Goal: Entertainment & Leisure: Browse casually

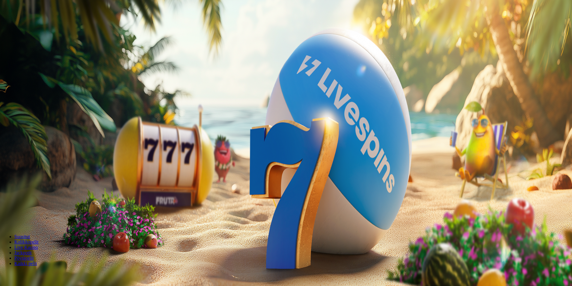
click at [36, 24] on span "Kirjaudu" at bounding box center [41, 21] width 15 height 4
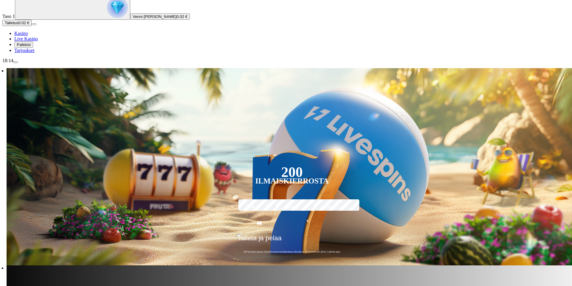
scroll to position [60, 0]
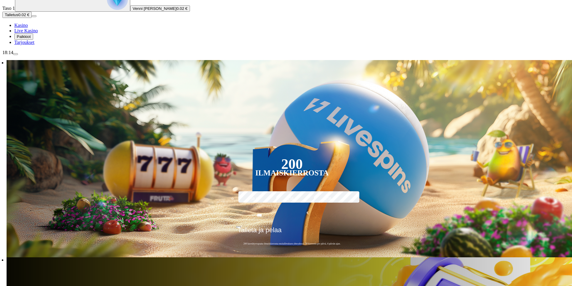
click at [31, 39] on span "Palkkiot" at bounding box center [24, 36] width 14 height 4
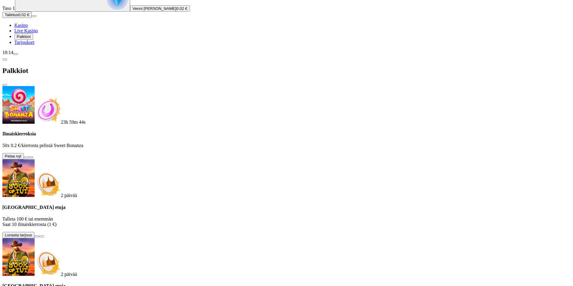
click at [29, 156] on button at bounding box center [26, 157] width 5 height 2
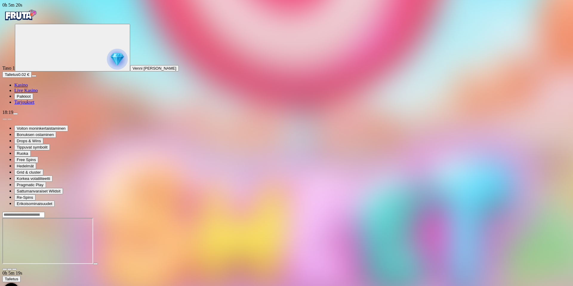
click at [5, 269] on span "close icon" at bounding box center [5, 269] width 0 height 0
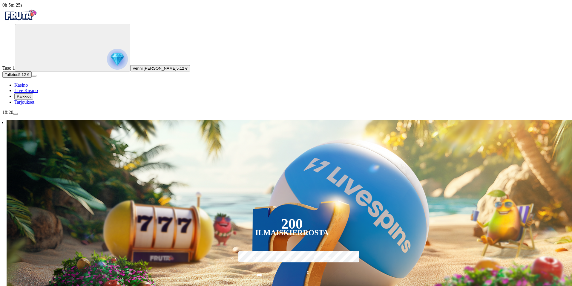
click at [31, 99] on span "Palkkiot" at bounding box center [24, 96] width 14 height 4
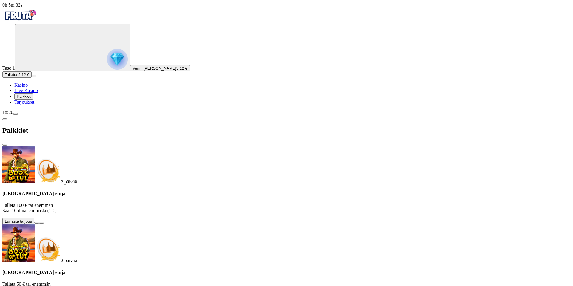
click at [5, 145] on span "close icon" at bounding box center [5, 145] width 0 height 0
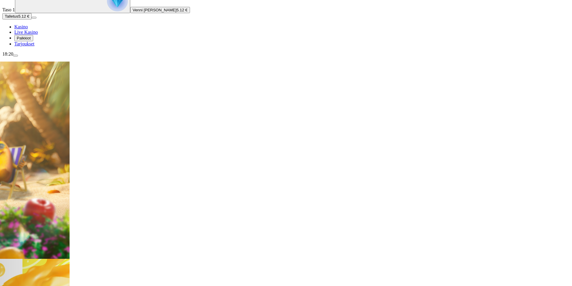
scroll to position [60, 0]
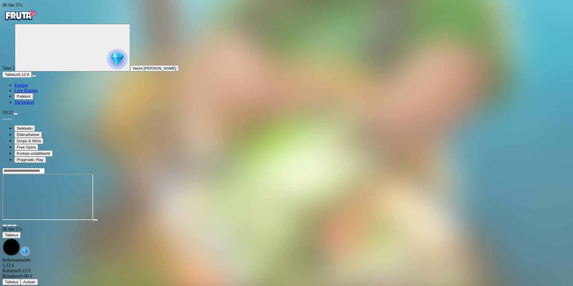
click at [5, 225] on span "close icon" at bounding box center [5, 225] width 0 height 0
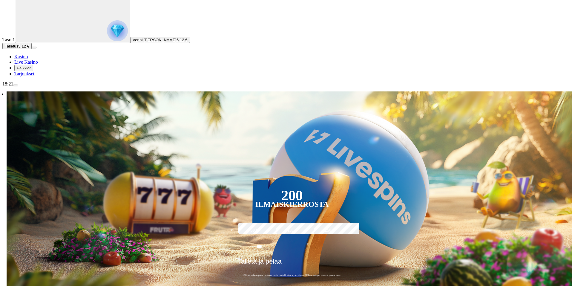
scroll to position [30, 0]
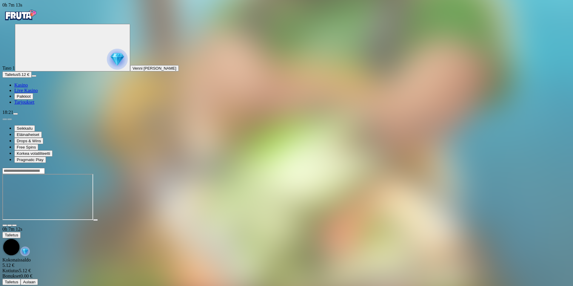
click at [5, 225] on span "close icon" at bounding box center [5, 225] width 0 height 0
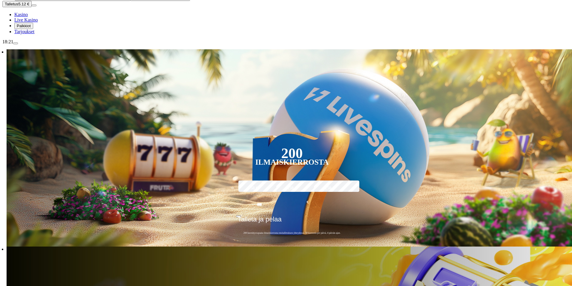
scroll to position [90, 0]
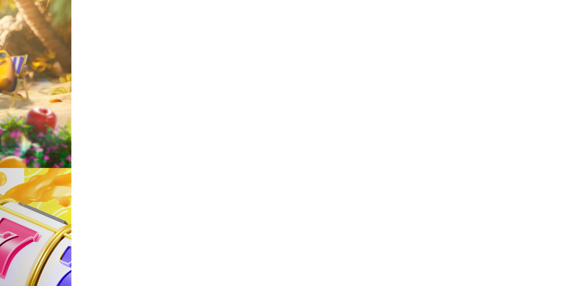
scroll to position [149, 0]
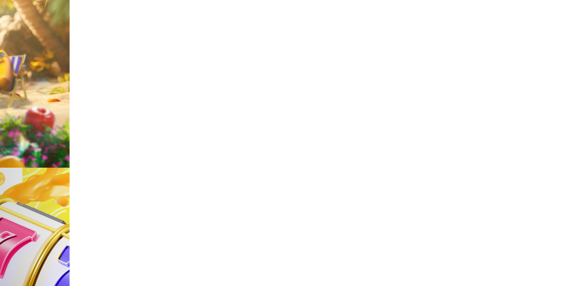
type input "********"
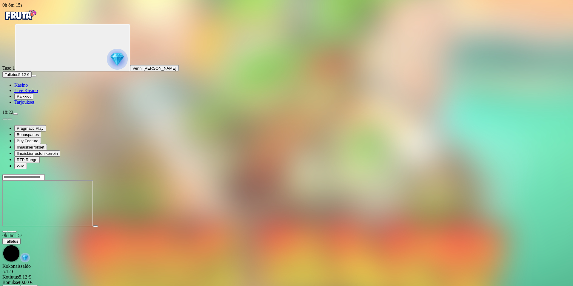
click at [355, 227] on div at bounding box center [286, 203] width 569 height 47
click at [352, 227] on div at bounding box center [286, 203] width 569 height 47
click at [5, 231] on span "close icon" at bounding box center [5, 231] width 0 height 0
